Goal: Complete application form

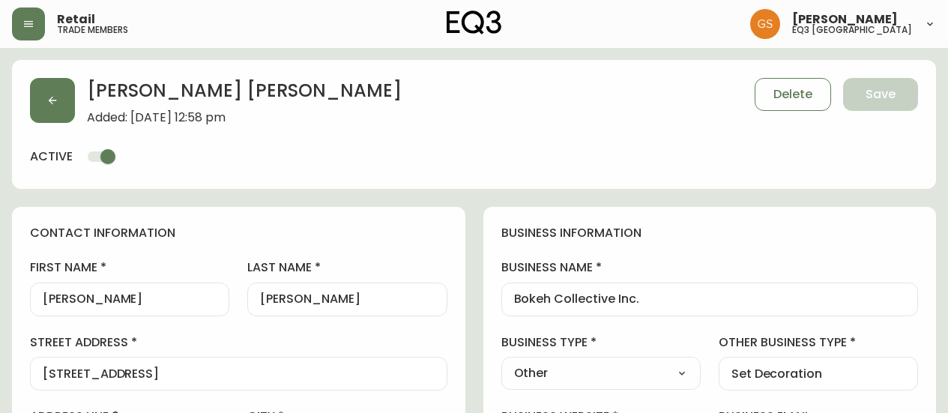
select select "ON"
select select "CA"
select select "CA_EN"
select select "Other"
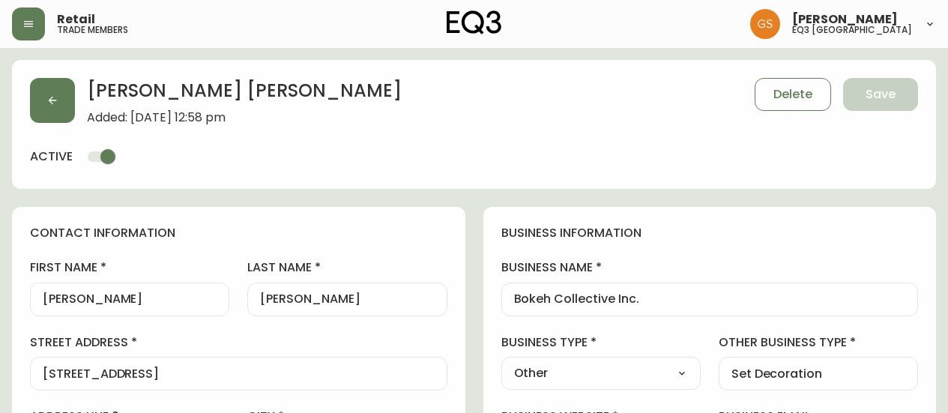
select select "cjw10z96q005b6gs00r6w7pwt"
select select "false"
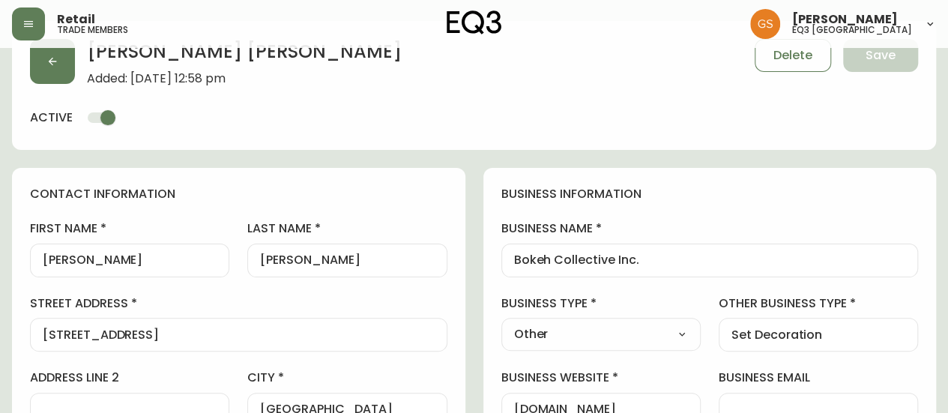
scroll to position [36, 0]
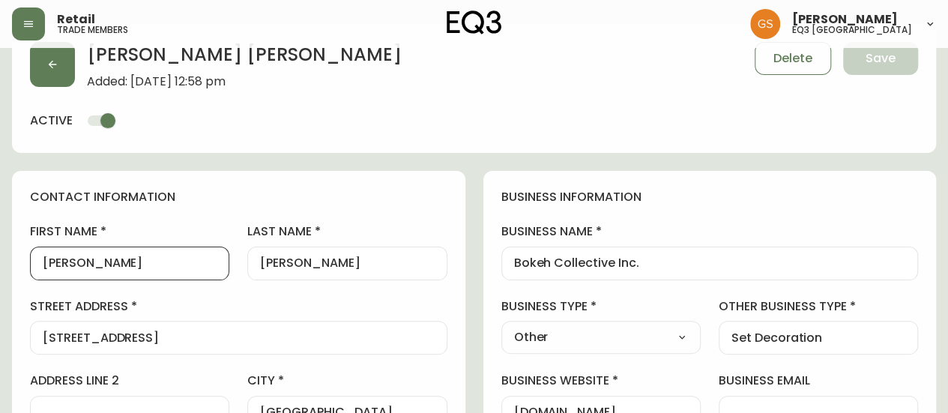
drag, startPoint x: 88, startPoint y: 261, endPoint x: 35, endPoint y: 255, distance: 52.7
click at [35, 255] on div "[PERSON_NAME]" at bounding box center [129, 263] width 199 height 34
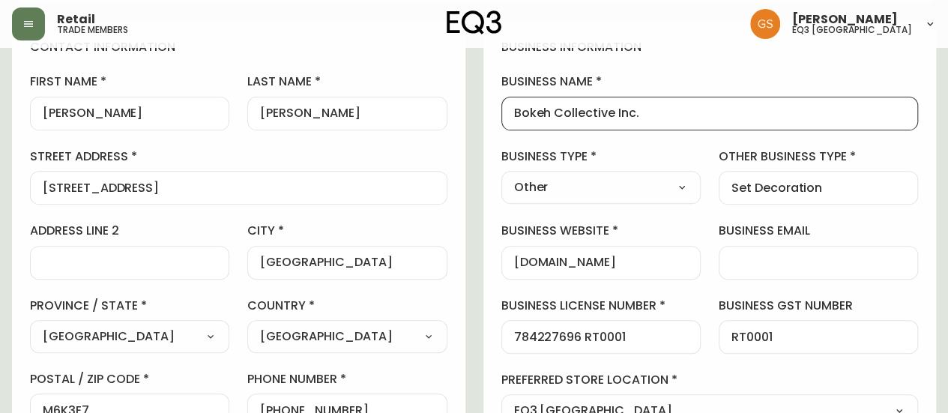
scroll to position [0, 0]
drag, startPoint x: 637, startPoint y: 112, endPoint x: 502, endPoint y: 127, distance: 135.8
click at [502, 127] on div "business name Bokeh Collective Inc." at bounding box center [709, 101] width 417 height 56
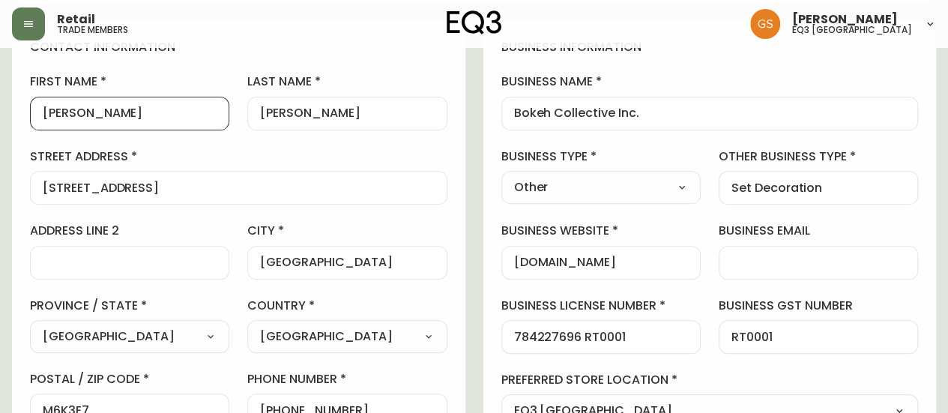
drag, startPoint x: 70, startPoint y: 115, endPoint x: 31, endPoint y: 115, distance: 38.2
click at [31, 115] on div "[PERSON_NAME]" at bounding box center [129, 114] width 199 height 34
click at [312, 115] on input "[PERSON_NAME]" at bounding box center [347, 113] width 174 height 14
drag, startPoint x: 321, startPoint y: 112, endPoint x: 259, endPoint y: 120, distance: 62.0
click at [259, 120] on div "[PERSON_NAME]" at bounding box center [346, 114] width 199 height 34
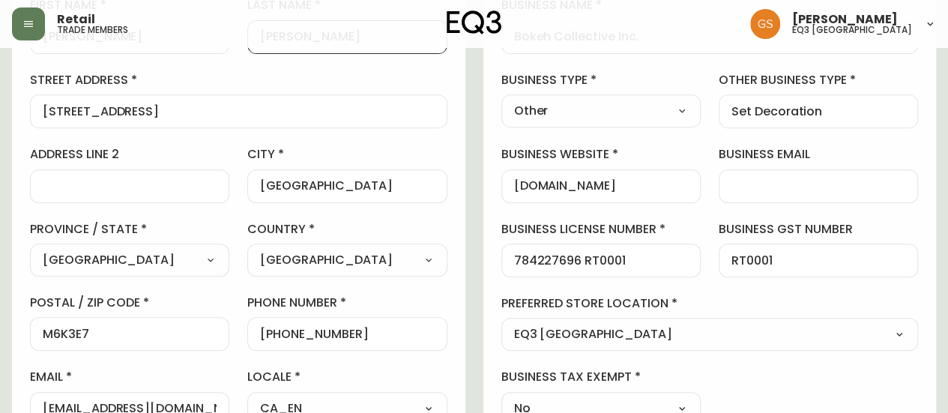
scroll to position [336, 0]
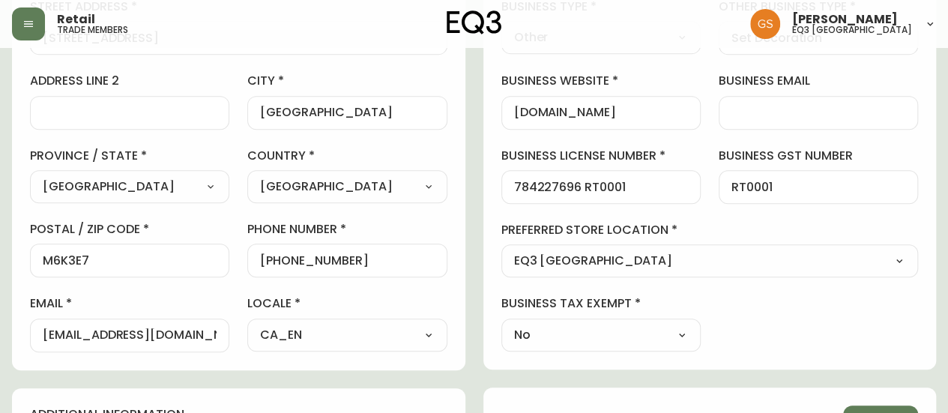
click at [452, 229] on div "contact information first name [PERSON_NAME] last name [PERSON_NAME][GEOGRAPHIC…" at bounding box center [238, 120] width 453 height 499
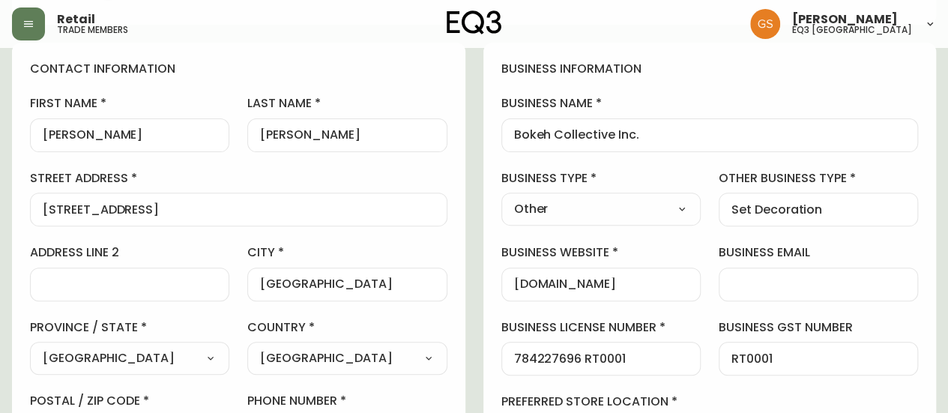
scroll to position [150, 0]
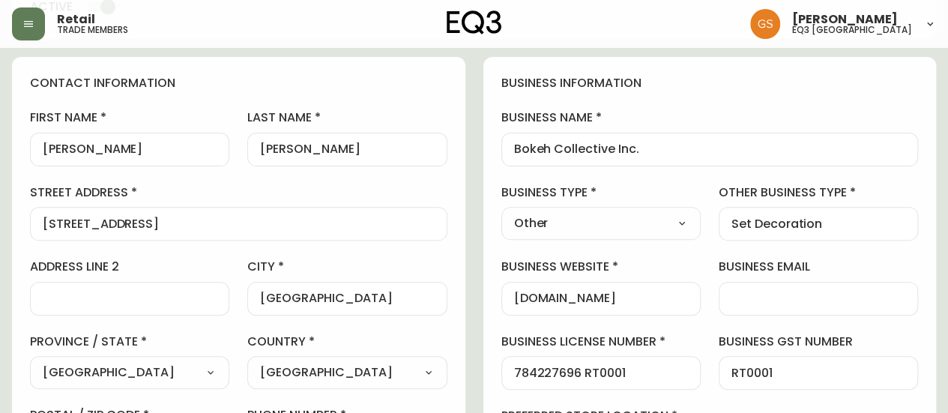
click at [188, 210] on div "[STREET_ADDRESS]" at bounding box center [238, 224] width 417 height 34
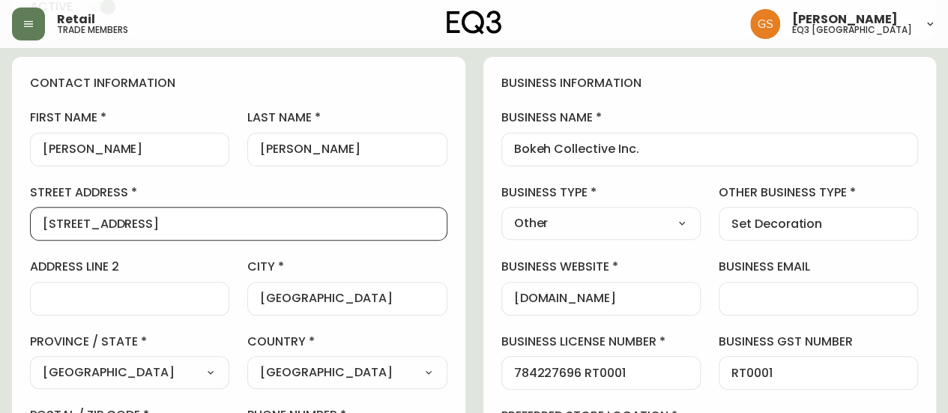
scroll to position [0, 0]
drag, startPoint x: 177, startPoint y: 225, endPoint x: 39, endPoint y: 225, distance: 137.8
click at [39, 225] on div "[STREET_ADDRESS]" at bounding box center [238, 224] width 417 height 34
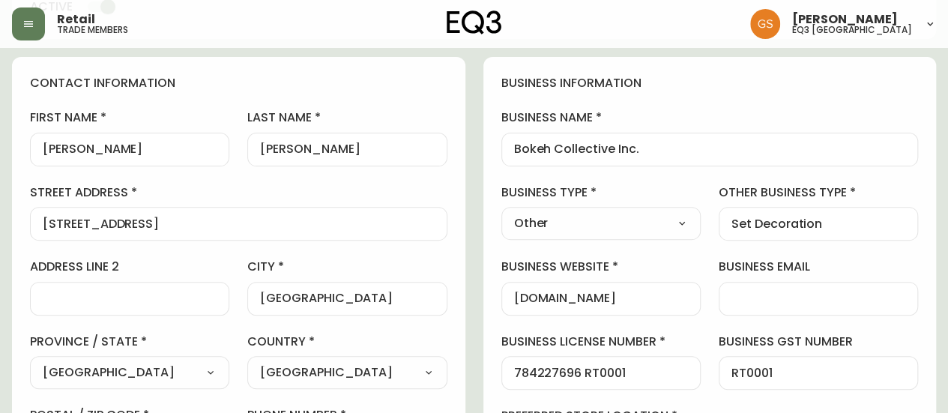
click at [392, 179] on div "first name [PERSON_NAME] last name [PERSON_NAME][GEOGRAPHIC_DATA] address [STRE…" at bounding box center [238, 323] width 417 height 428
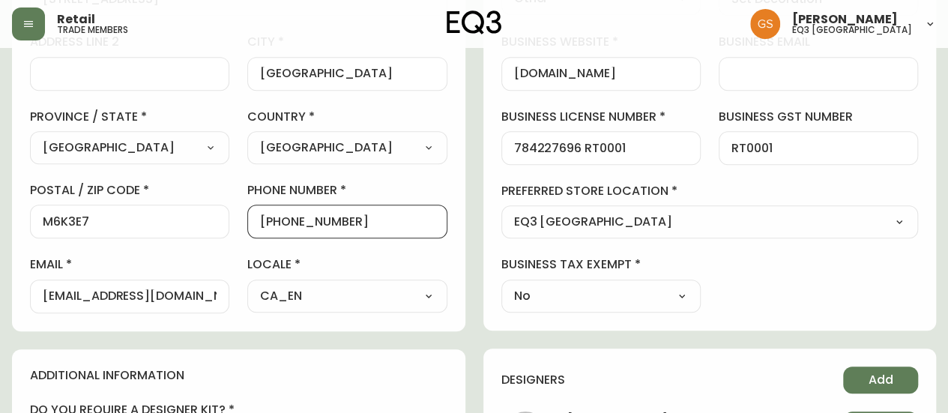
drag, startPoint x: 363, startPoint y: 216, endPoint x: 274, endPoint y: 217, distance: 89.1
click at [274, 217] on input "[PHONE_NUMBER]" at bounding box center [347, 221] width 174 height 14
click at [434, 248] on div "first name [PERSON_NAME] last name [PERSON_NAME][GEOGRAPHIC_DATA] address [STRE…" at bounding box center [238, 99] width 417 height 428
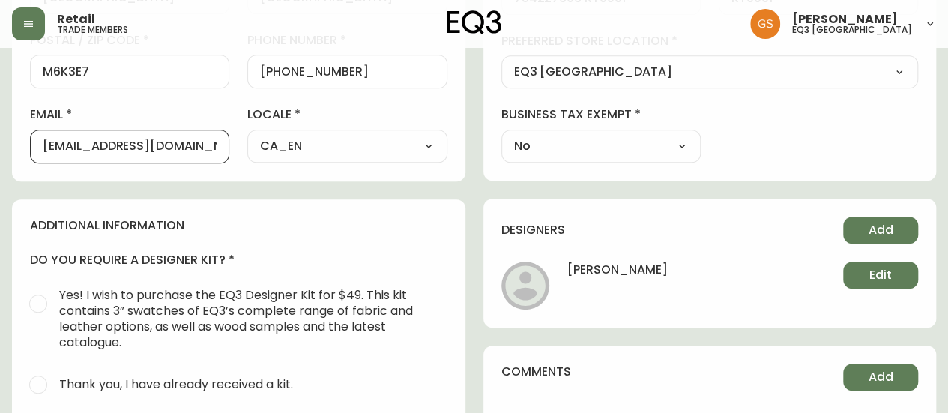
drag, startPoint x: 190, startPoint y: 148, endPoint x: 40, endPoint y: 149, distance: 150.6
click at [40, 149] on div "[EMAIL_ADDRESS][DOMAIN_NAME]" at bounding box center [129, 147] width 199 height 34
